Goal: Task Accomplishment & Management: Manage account settings

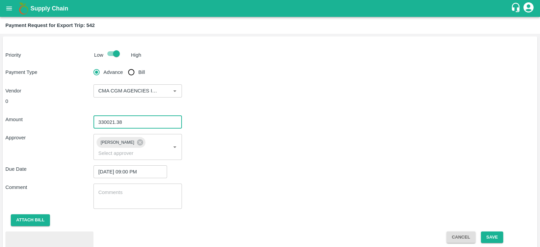
click at [146, 123] on input "330021.38" at bounding box center [137, 122] width 88 height 13
type input "330022.38"
click at [174, 120] on input "330022.38" at bounding box center [137, 122] width 88 height 13
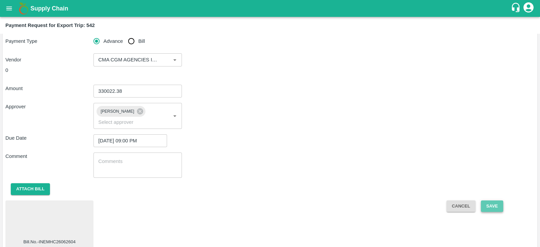
click at [482, 202] on button "Save" at bounding box center [492, 206] width 22 height 12
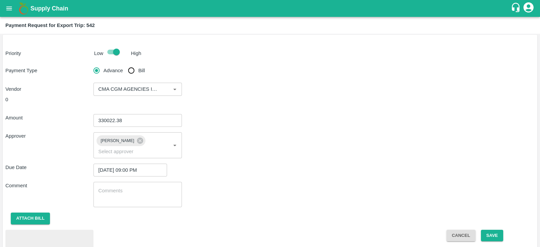
scroll to position [2, 0]
click at [493, 229] on button "Save" at bounding box center [492, 235] width 22 height 12
click at [175, 122] on input "330021.38" at bounding box center [137, 120] width 88 height 13
type input "330020.38"
click at [175, 122] on input "330020.38" at bounding box center [137, 120] width 88 height 13
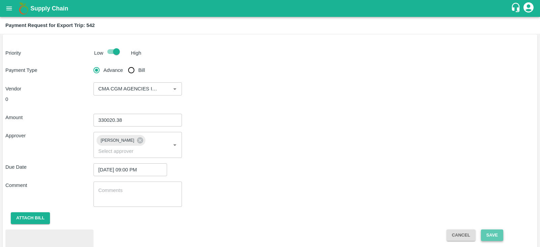
click at [492, 229] on button "Save" at bounding box center [492, 235] width 22 height 12
click at [497, 229] on button "Save" at bounding box center [492, 235] width 22 height 12
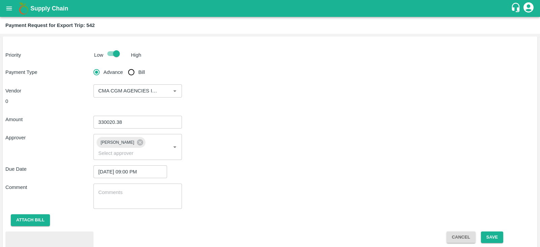
scroll to position [31, 0]
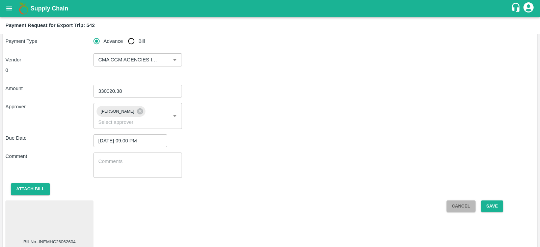
click at [459, 200] on button "Cancel" at bounding box center [460, 206] width 29 height 12
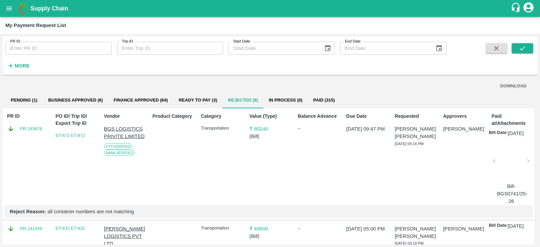
scroll to position [185, 0]
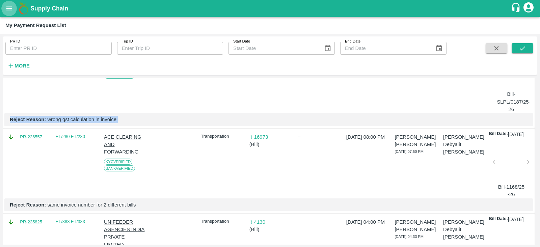
click at [8, 9] on icon "open drawer" at bounding box center [8, 8] width 7 height 7
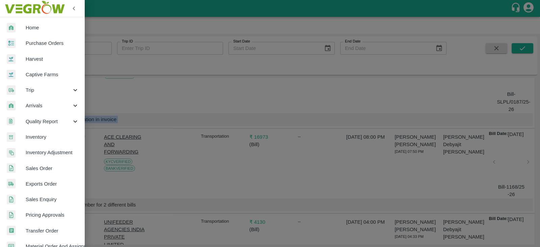
click at [45, 181] on span "Exports Order" at bounding box center [52, 183] width 53 height 7
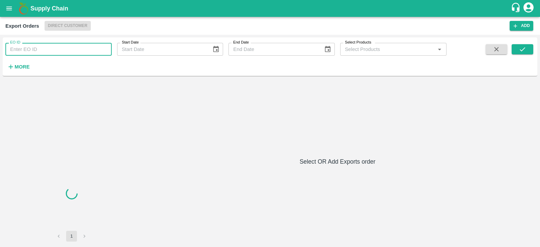
click at [51, 50] on input "EO ID" at bounding box center [58, 49] width 106 height 13
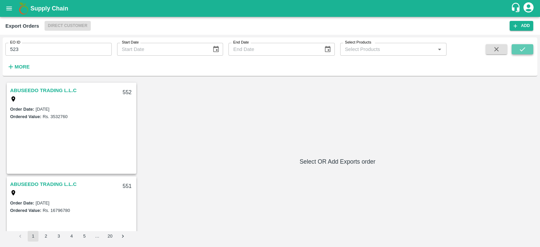
click at [528, 48] on button "submit" at bounding box center [522, 49] width 22 height 10
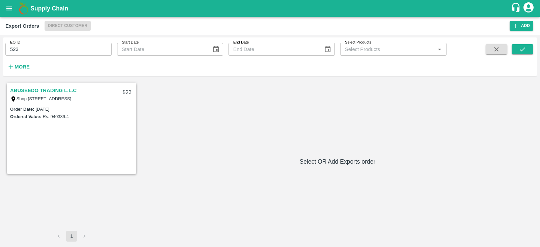
click at [76, 90] on link "ABUSEEDO TRADING L.L.C" at bounding box center [43, 90] width 66 height 9
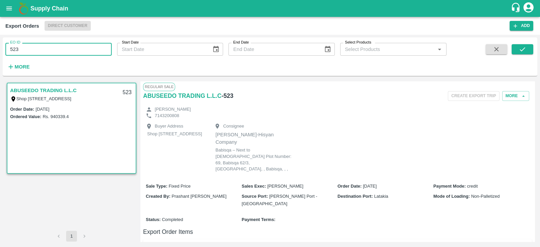
click at [43, 51] on input "523" at bounding box center [58, 49] width 106 height 13
type input "522"
click at [521, 53] on icon "submit" at bounding box center [522, 49] width 7 height 7
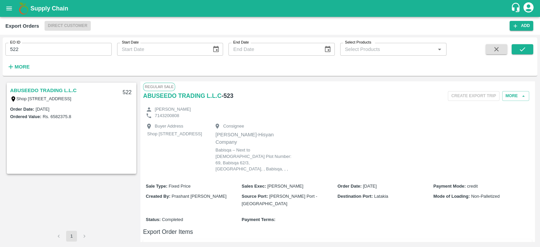
click at [44, 91] on link "ABUSEEDO TRADING L.L.C" at bounding box center [43, 90] width 66 height 9
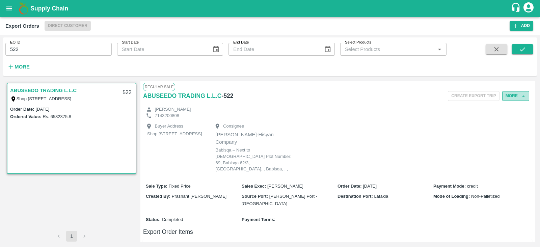
click at [516, 98] on button "More" at bounding box center [515, 96] width 27 height 10
click at [511, 128] on span "Edit" at bounding box center [515, 126] width 13 height 7
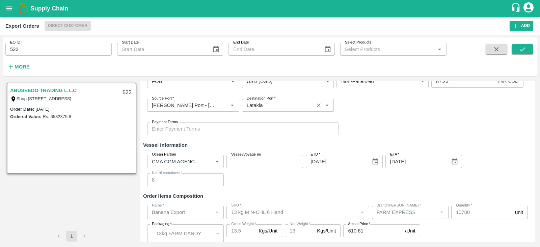
scroll to position [107, 0]
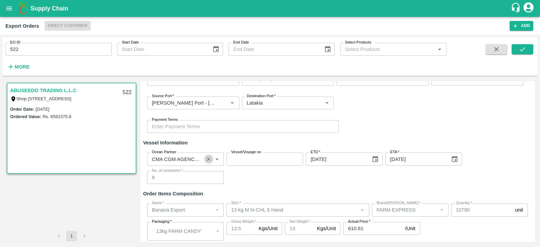
click at [209, 162] on button "Clear" at bounding box center [208, 159] width 9 height 9
click at [209, 162] on input "Ocean Partner" at bounding box center [179, 159] width 61 height 9
type input "cma"
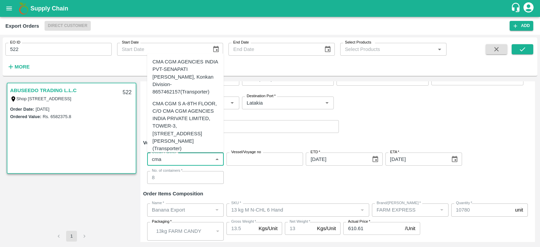
click at [194, 124] on div "CMA CGM S A-8TH FLOOR, C/O CMA CGM AGENCIES INDIA PRIVATE LIMITED, TOWER-3, [ST…" at bounding box center [186, 126] width 66 height 53
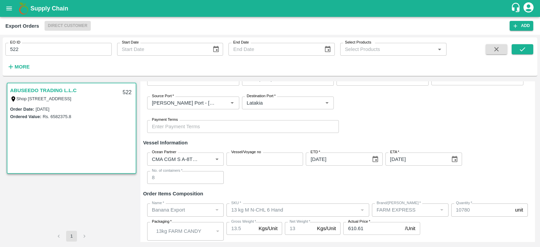
scroll to position [130, 0]
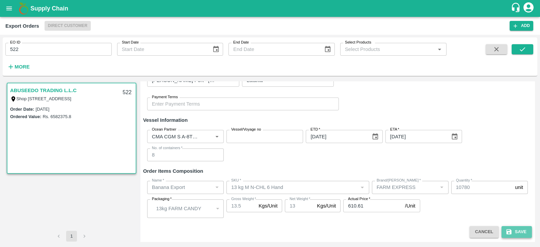
click at [513, 231] on button "Save" at bounding box center [516, 232] width 30 height 12
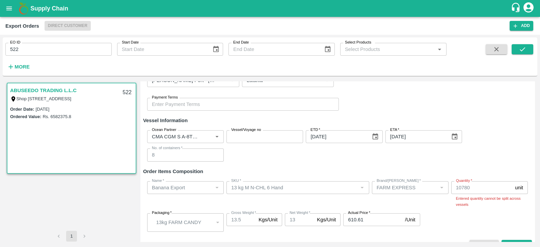
scroll to position [151, 0]
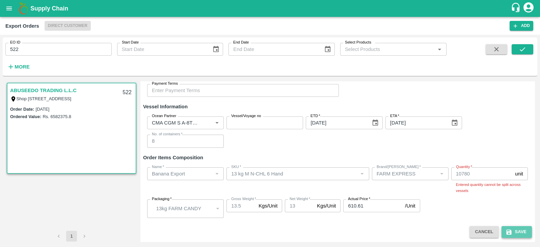
click at [515, 232] on button "Save" at bounding box center [516, 232] width 30 height 12
click at [484, 179] on div "Quantity   * 10780 unit Quantity Entered quantity cannot be split across vessels" at bounding box center [489, 180] width 77 height 27
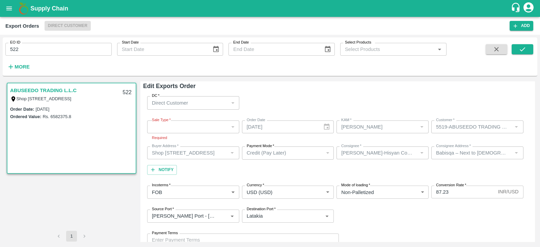
scroll to position [0, 0]
click at [65, 88] on link "ABUSEEDO TRADING L.L.C" at bounding box center [43, 90] width 66 height 9
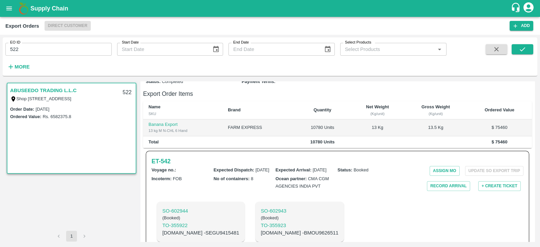
scroll to position [137, 0]
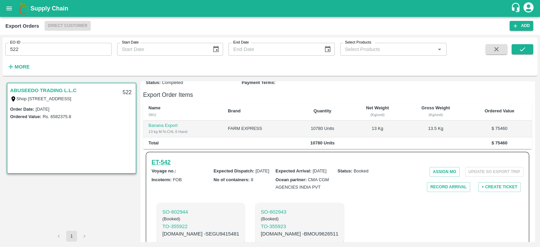
click at [169, 158] on h6 "ET- 542" at bounding box center [160, 162] width 19 height 9
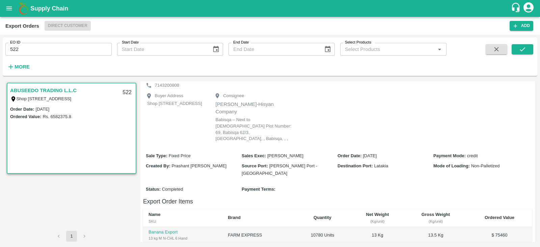
scroll to position [0, 0]
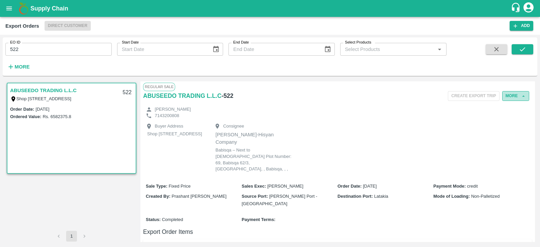
click at [520, 96] on icon "button" at bounding box center [523, 96] width 6 height 6
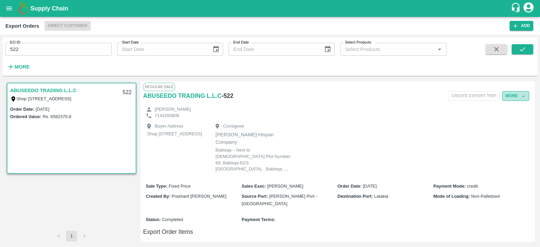
click at [522, 94] on icon "button" at bounding box center [523, 96] width 6 height 6
click at [514, 92] on button "More" at bounding box center [515, 96] width 27 height 10
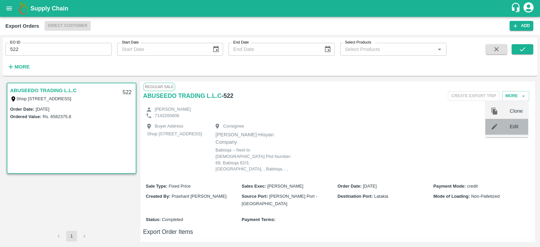
click at [515, 127] on span "Edit" at bounding box center [515, 126] width 13 height 7
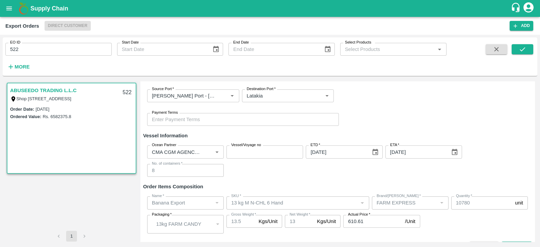
scroll to position [113, 0]
click at [209, 154] on icon "Clear" at bounding box center [208, 153] width 6 height 6
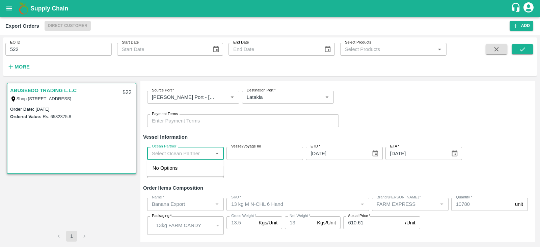
click at [186, 157] on input "Ocean Partner" at bounding box center [179, 153] width 61 height 9
type input "cma"
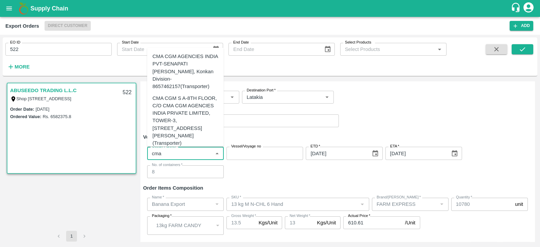
click at [194, 107] on div "CMA CGM S A-8TH FLOOR, C/O CMA CGM AGENCIES INDIA PRIVATE LIMITED, TOWER-3, [ST…" at bounding box center [186, 120] width 66 height 53
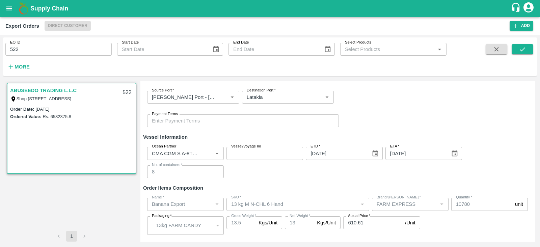
scroll to position [130, 0]
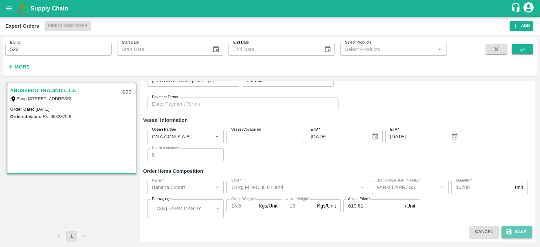
click at [511, 230] on button "Save" at bounding box center [516, 232] width 30 height 12
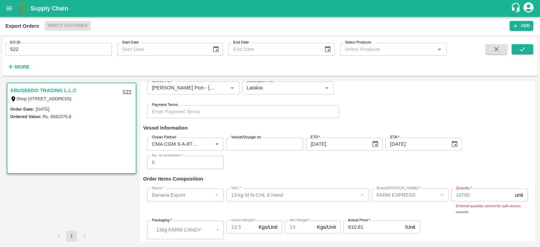
scroll to position [137, 0]
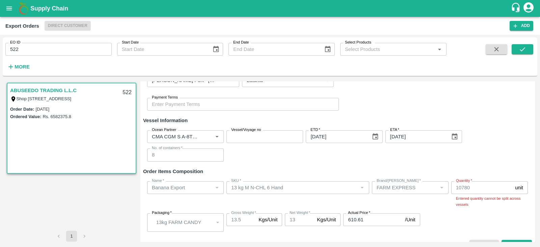
click at [348, 157] on div "Ocean Partner Ocean Partner Vessel/Voyage no Vessel/Voyage no ETD   * [DATE] ET…" at bounding box center [337, 146] width 389 height 42
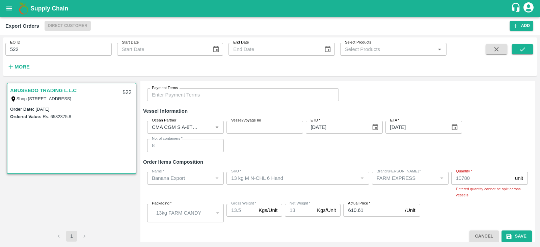
scroll to position [147, 0]
click at [493, 234] on button "Cancel" at bounding box center [483, 235] width 29 height 12
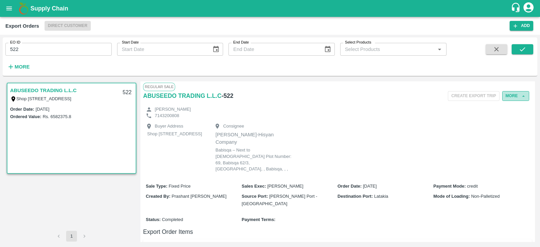
click at [514, 94] on button "More" at bounding box center [515, 96] width 27 height 10
click at [504, 128] on div at bounding box center [500, 126] width 19 height 7
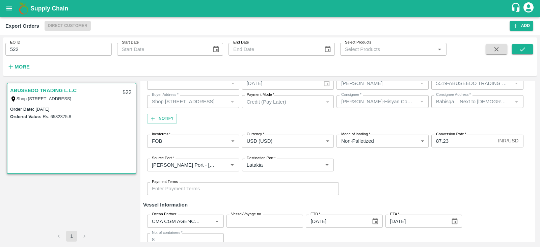
scroll to position [45, 0]
drag, startPoint x: 152, startPoint y: 213, endPoint x: 167, endPoint y: 214, distance: 15.2
click at [167, 214] on label "Ocean Partner" at bounding box center [164, 213] width 24 height 5
click at [167, 216] on input "Ocean Partner" at bounding box center [175, 220] width 53 height 9
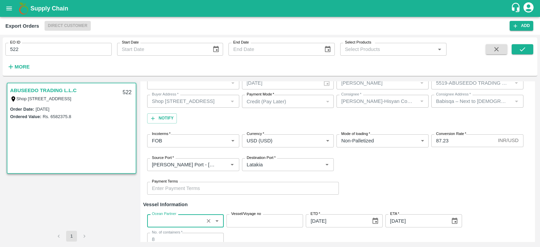
click at [167, 214] on label "Ocean Partner" at bounding box center [164, 213] width 24 height 5
click at [167, 216] on input "Ocean Partner" at bounding box center [175, 220] width 53 height 9
click at [167, 214] on label "Ocean Partner" at bounding box center [164, 213] width 24 height 5
click at [167, 216] on input "Ocean Partner" at bounding box center [175, 220] width 53 height 9
click at [155, 212] on label "Ocean Partner" at bounding box center [164, 213] width 24 height 5
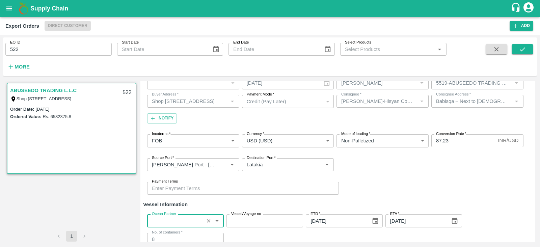
click at [155, 216] on input "Ocean Partner" at bounding box center [175, 220] width 53 height 9
click at [155, 212] on label "Ocean Partner" at bounding box center [164, 213] width 24 height 5
click at [155, 216] on input "Ocean Partner" at bounding box center [175, 220] width 53 height 9
drag, startPoint x: 155, startPoint y: 212, endPoint x: 198, endPoint y: 208, distance: 43.0
click at [198, 208] on div "DC   * Direct Customer 6 DC Sale Type   * ​ Sale Type Order Date [DATE] Order D…" at bounding box center [337, 177] width 389 height 260
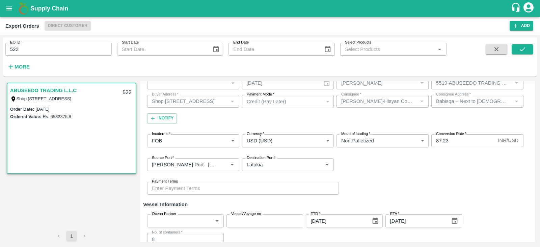
click at [198, 208] on h6 "Vessel Information" at bounding box center [337, 204] width 389 height 9
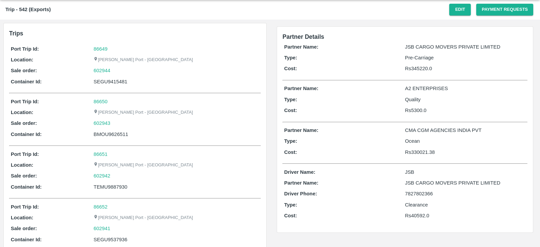
scroll to position [17, 0]
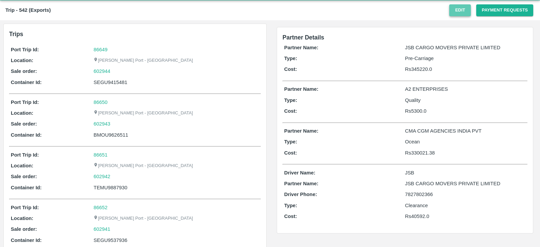
click at [466, 13] on button "Edit" at bounding box center [460, 10] width 22 height 12
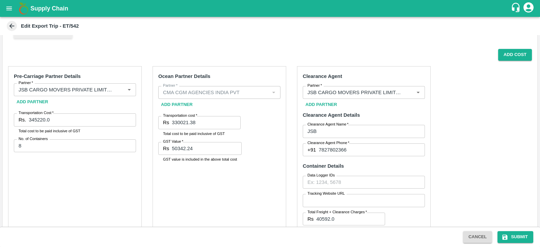
scroll to position [156, 0]
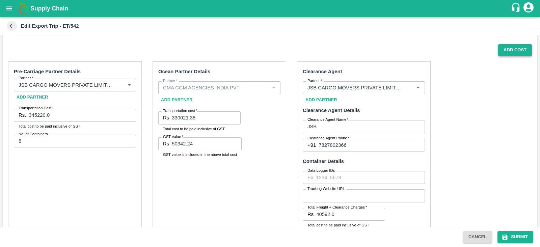
click at [511, 53] on button "Add Cost" at bounding box center [515, 50] width 34 height 12
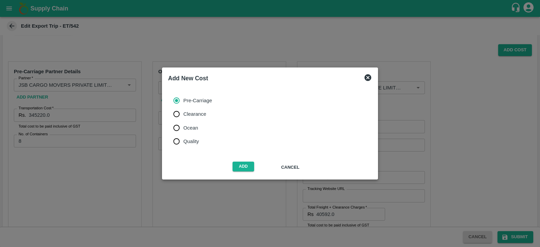
click at [187, 126] on span "Ocean" at bounding box center [190, 127] width 15 height 7
click at [183, 126] on input "Ocean" at bounding box center [176, 127] width 13 height 13
radio input "true"
click at [240, 164] on button "Add" at bounding box center [243, 167] width 22 height 10
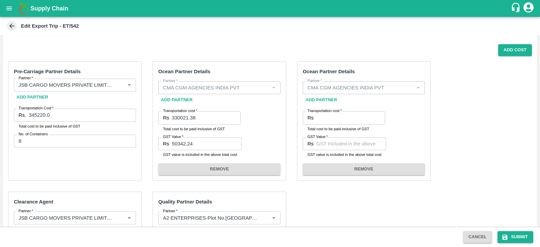
click at [477, 119] on div "Pre-Carriage Partner Details Partner   * Partner   * Add Partner Transportation…" at bounding box center [270, 228] width 534 height 345
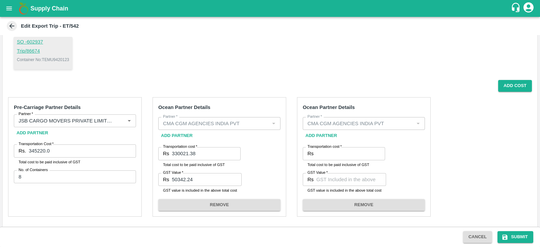
scroll to position [122, 0]
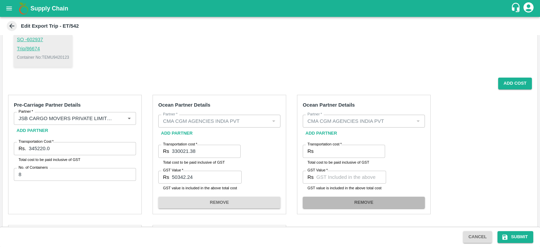
click at [373, 204] on button "REMOVE" at bounding box center [364, 203] width 122 height 12
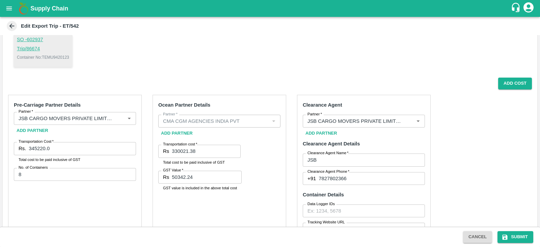
scroll to position [147, 0]
